Goal: Find specific page/section: Find specific page/section

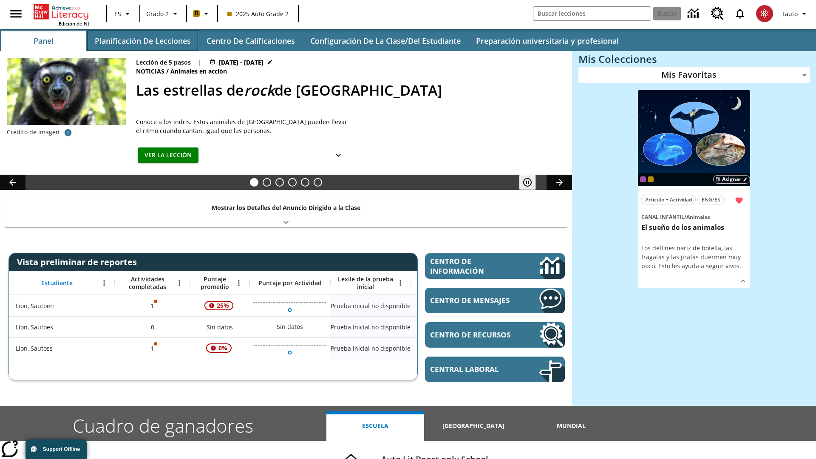
click at [142, 41] on button "Planificación de lecciones" at bounding box center [143, 41] width 111 height 20
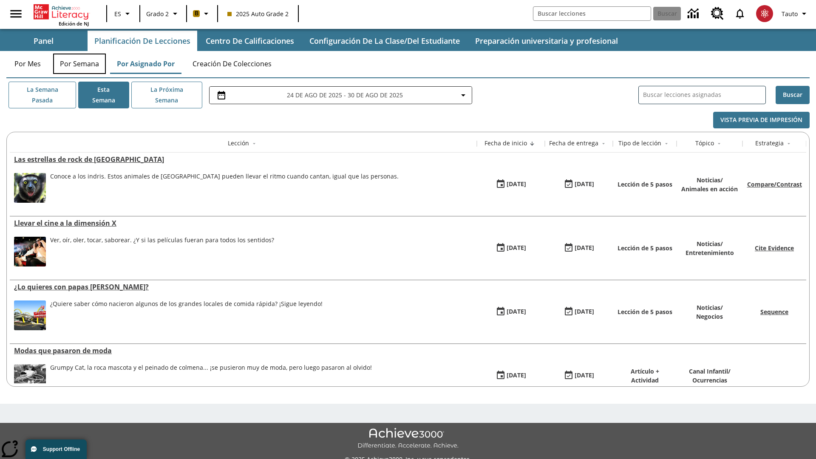
click at [80, 64] on button "Por semana" at bounding box center [79, 64] width 53 height 20
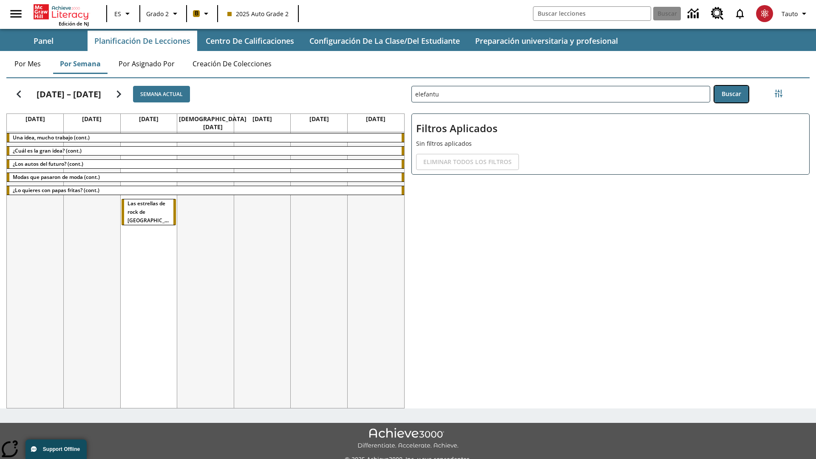
click at [731, 94] on button "Buscar" at bounding box center [732, 94] width 34 height 17
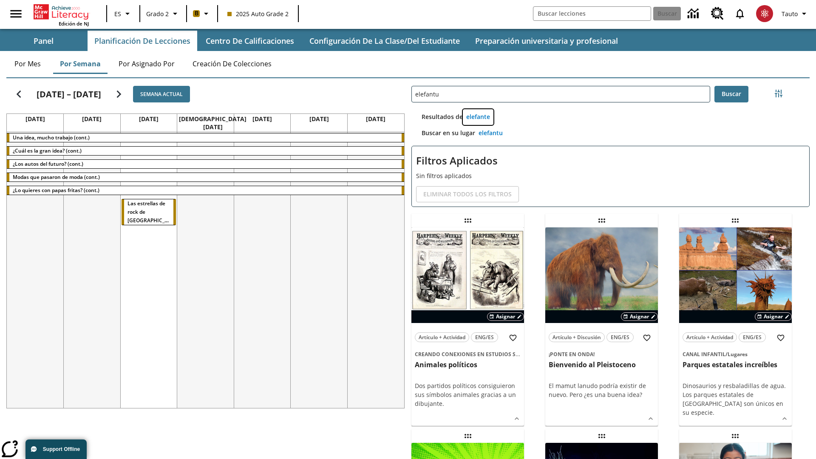
click at [478, 117] on button "elefante" at bounding box center [478, 117] width 31 height 16
type input "elefante"
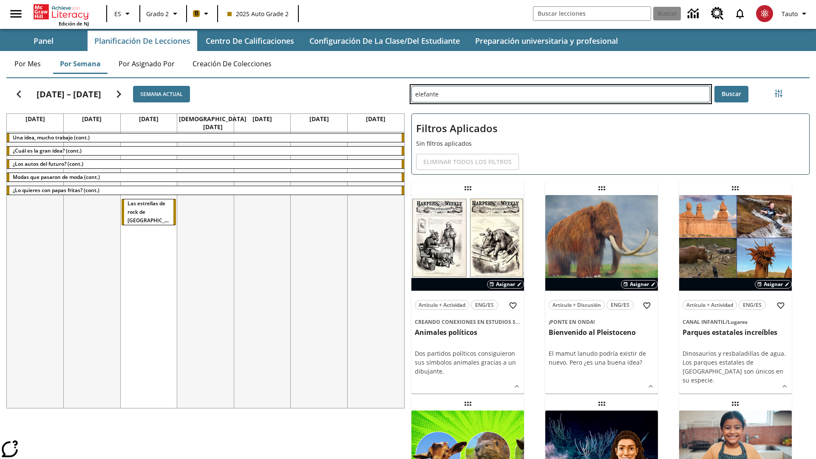
type input "elefantu"
